Goal: Find contact information: Find contact information

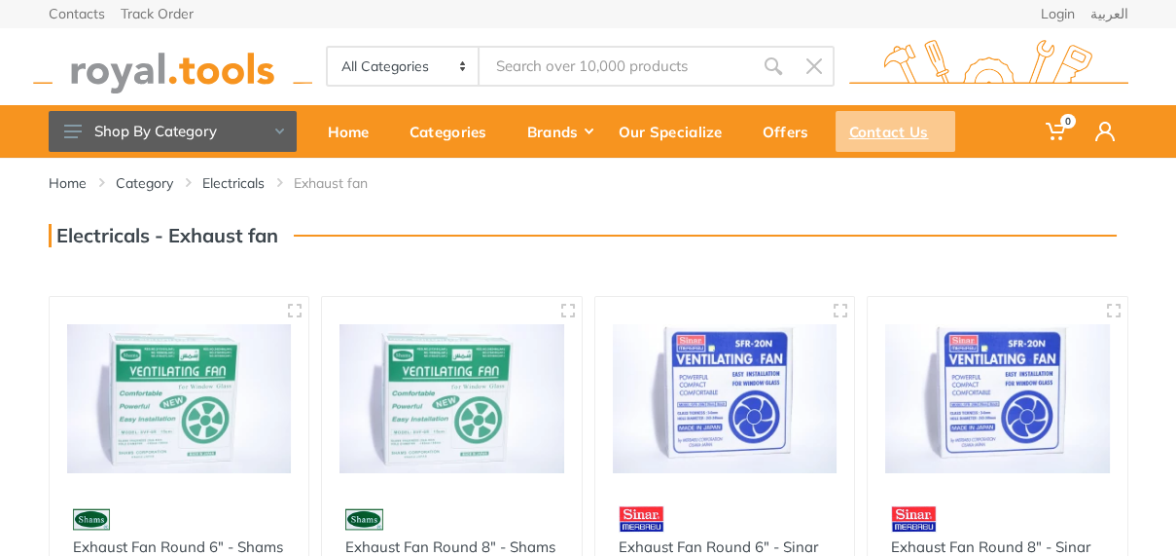
click at [883, 133] on div "Contact Us" at bounding box center [896, 131] width 120 height 41
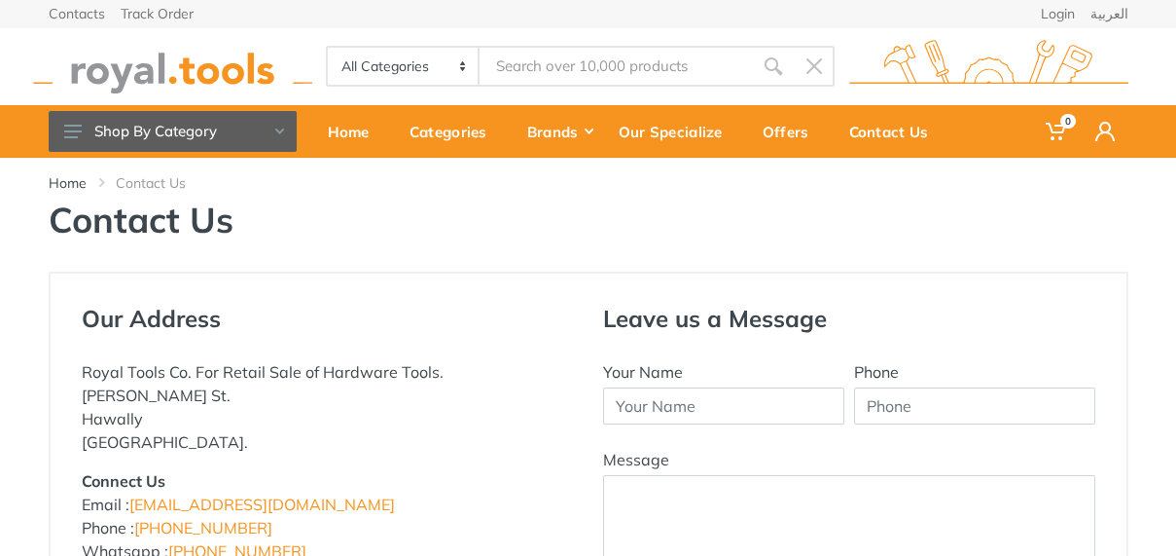
scroll to position [195, 0]
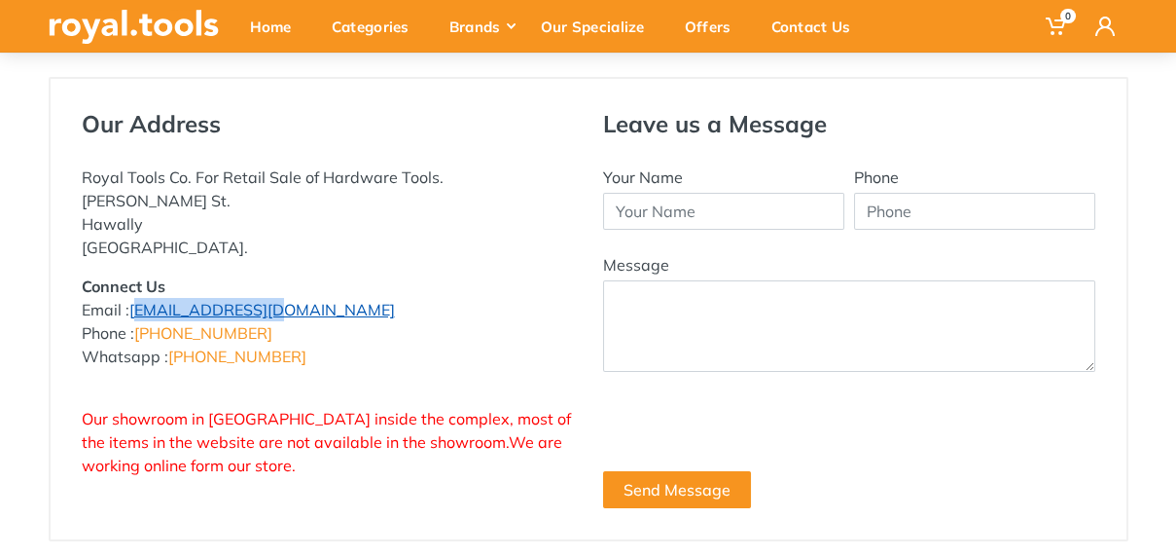
drag, startPoint x: 252, startPoint y: 304, endPoint x: 131, endPoint y: 310, distance: 120.9
click at [131, 310] on p "Connect Us Email : [EMAIL_ADDRESS][DOMAIN_NAME] Phone : [PHONE_NUMBER] Whatsapp…" at bounding box center [328, 320] width 492 height 93
copy link "[EMAIL_ADDRESS][DOMAIN_NAME]"
